Goal: Task Accomplishment & Management: Use online tool/utility

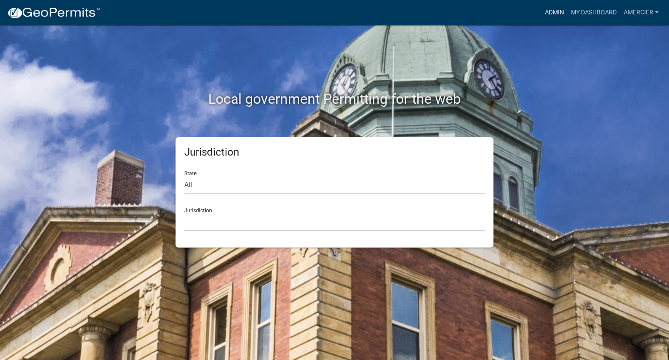
click at [549, 13] on link "Admin" at bounding box center [554, 12] width 26 height 17
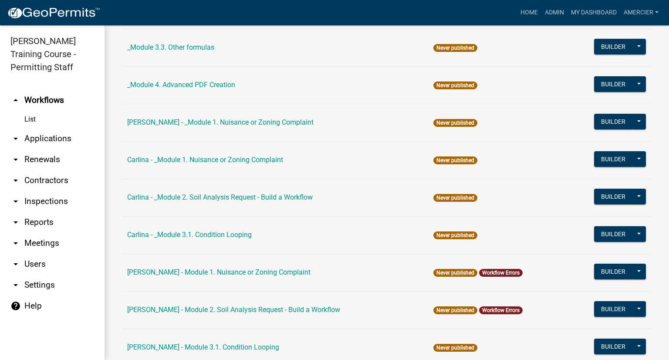
scroll to position [261, 0]
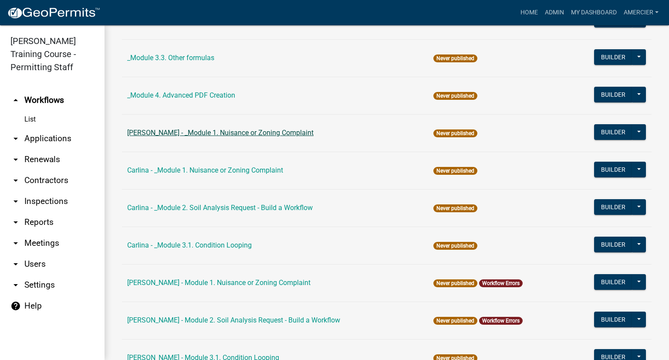
click at [176, 133] on link "[PERSON_NAME] - _Module 1. Nuisance or Zoning Complaint" at bounding box center [220, 132] width 186 height 8
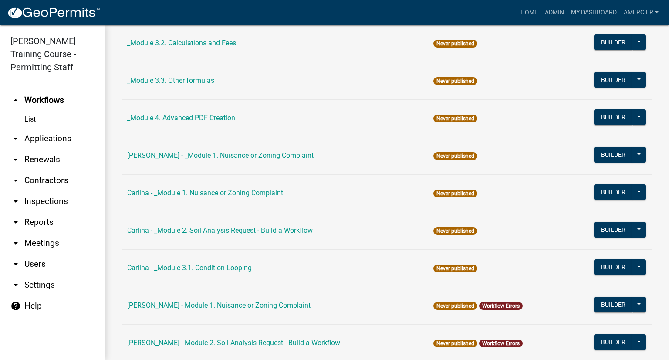
scroll to position [218, 0]
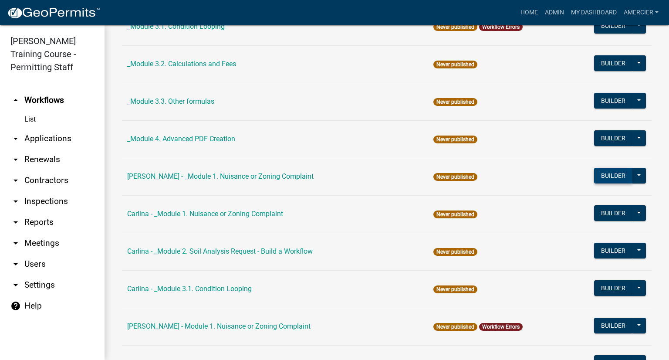
click at [604, 169] on button "Builder" at bounding box center [613, 176] width 38 height 16
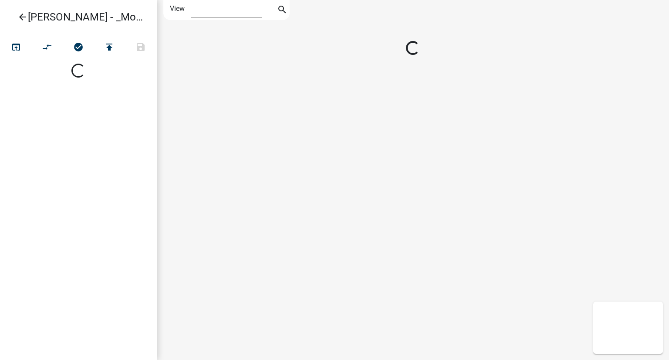
select select "1"
